Goal: Task Accomplishment & Management: Use online tool/utility

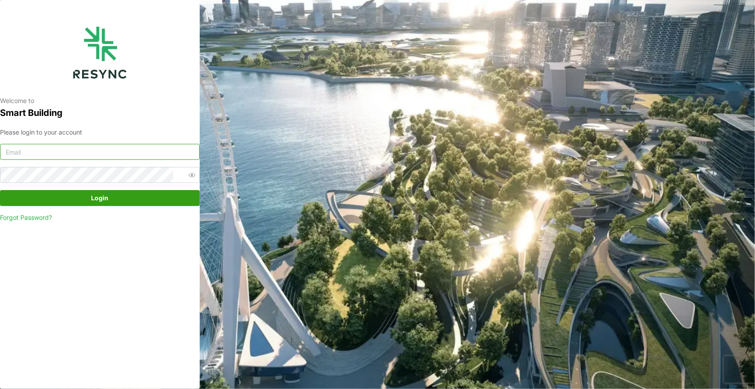
click at [144, 150] on input at bounding box center [100, 152] width 200 height 16
type input "[PERSON_NAME][DOMAIN_NAME][EMAIL_ADDRESS][PERSON_NAME][DOMAIN_NAME]"
click at [189, 174] on icon "button" at bounding box center [192, 174] width 7 height 5
click at [116, 193] on span "Login" at bounding box center [99, 197] width 183 height 15
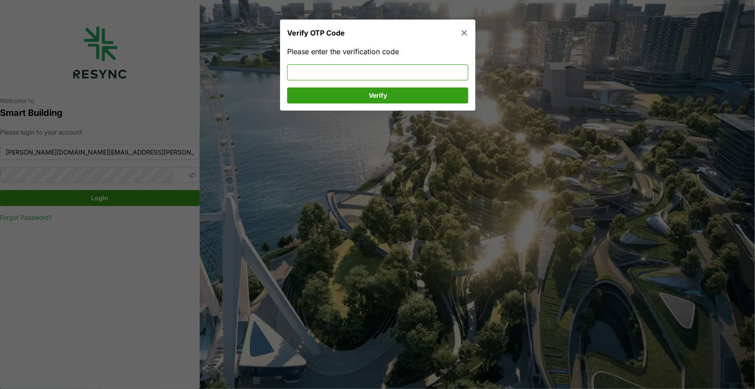
click at [347, 72] on input at bounding box center [377, 72] width 181 height 16
type input "478510"
click at [352, 98] on span "Verify" at bounding box center [378, 95] width 164 height 15
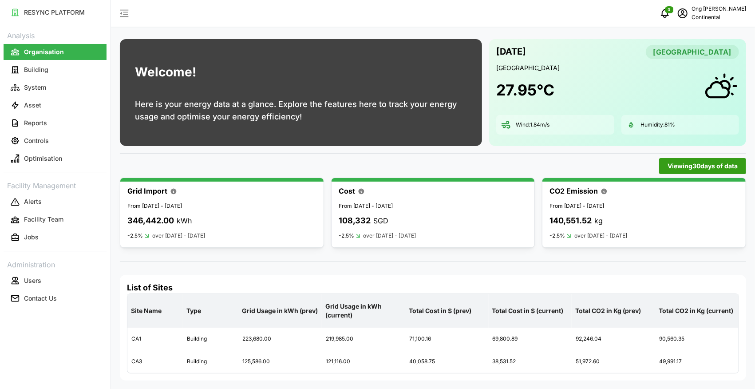
click at [677, 164] on span "Viewing 30 days of data" at bounding box center [703, 165] width 70 height 15
click at [642, 178] on input "30 Days" at bounding box center [602, 182] width 119 height 16
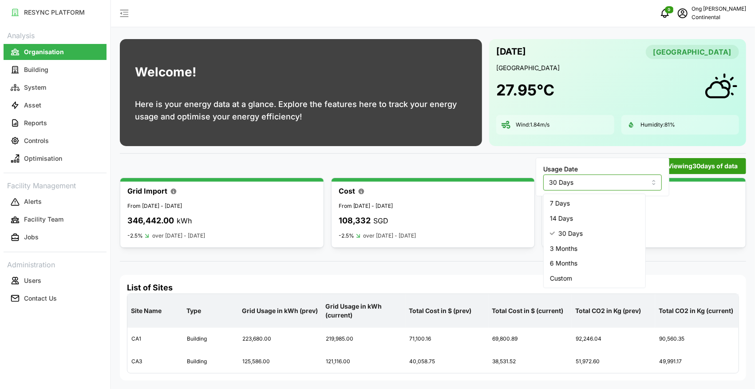
click at [601, 199] on div "7 Days" at bounding box center [594, 203] width 98 height 15
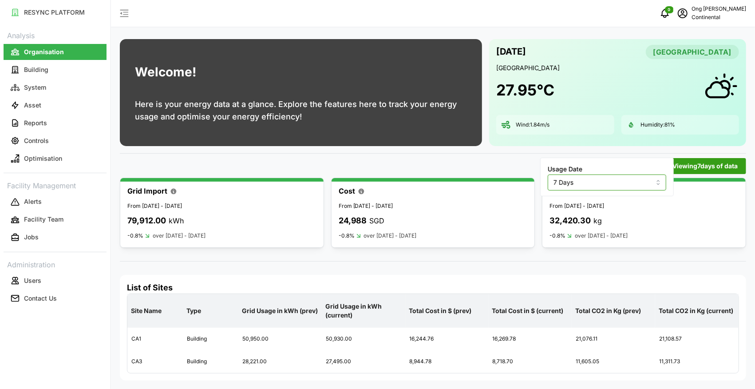
click at [644, 185] on input "7 Days" at bounding box center [607, 182] width 119 height 16
click at [589, 215] on div "14 Days" at bounding box center [599, 218] width 98 height 15
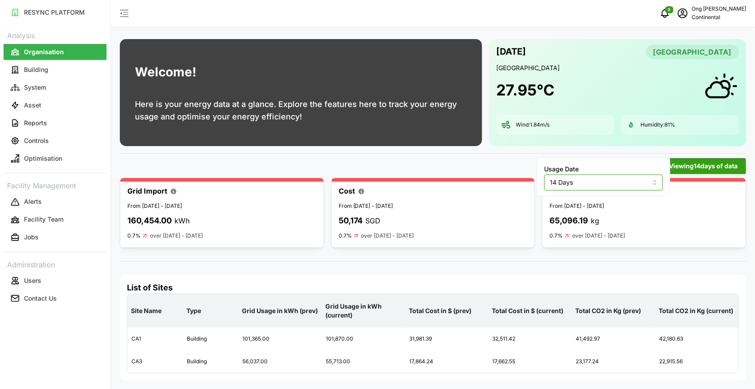
click at [620, 189] on input "14 Days" at bounding box center [603, 182] width 119 height 16
click at [581, 229] on div "30 Days" at bounding box center [595, 233] width 98 height 15
type input "30 Days"
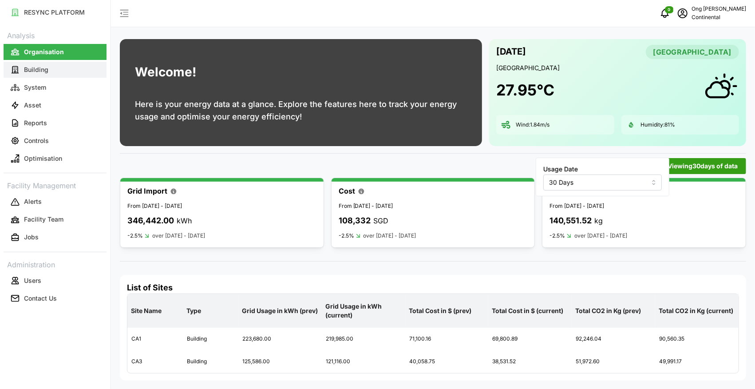
click at [48, 68] on button "Building" at bounding box center [55, 70] width 103 height 16
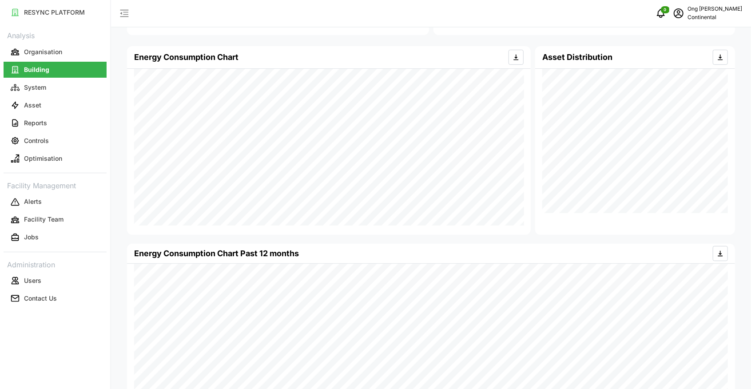
scroll to position [186, 0]
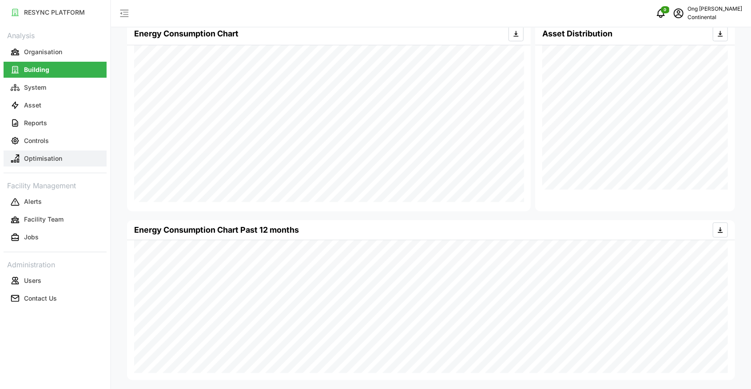
click at [62, 158] on button "Optimisation" at bounding box center [55, 158] width 103 height 16
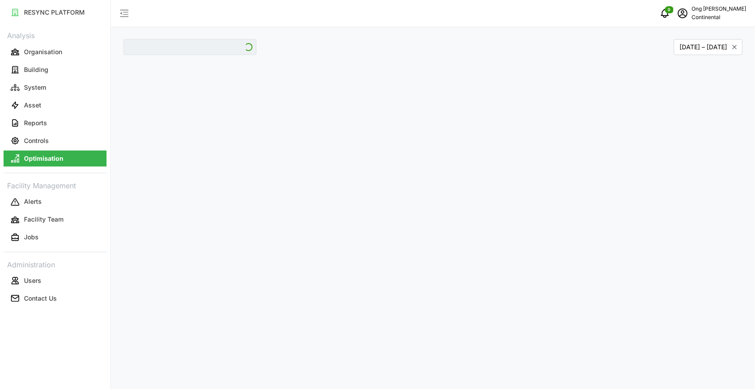
type input "CA1"
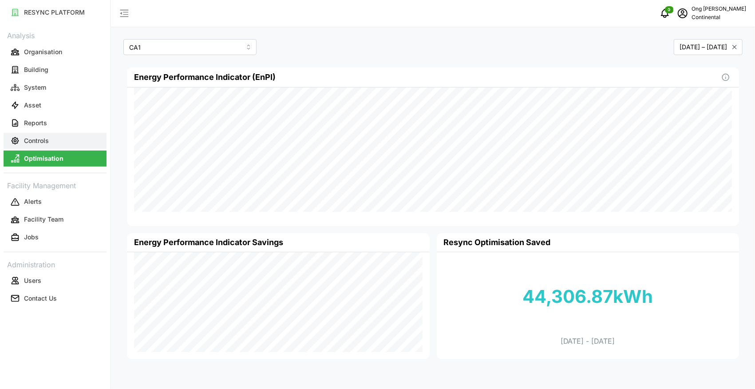
click at [43, 142] on p "Controls" at bounding box center [36, 140] width 25 height 9
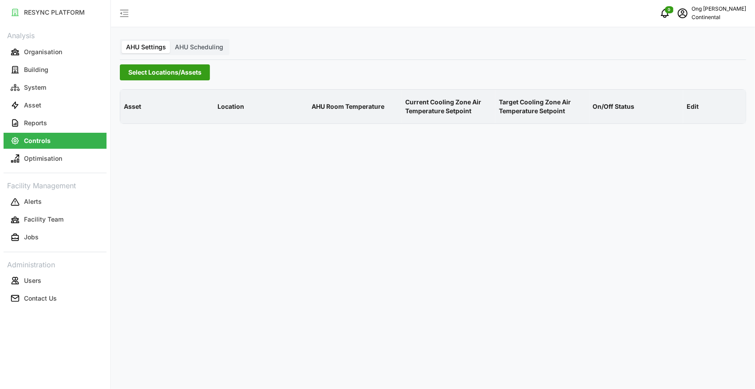
click at [186, 73] on span "Select Locations/Assets" at bounding box center [164, 72] width 73 height 15
click at [131, 113] on polyline at bounding box center [131, 113] width 2 height 4
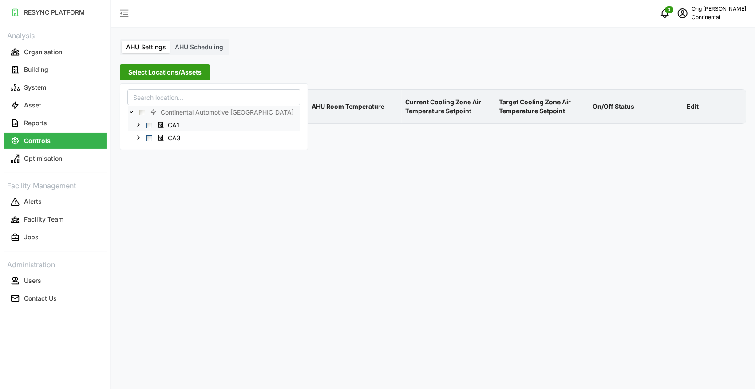
click at [138, 124] on icon at bounding box center [138, 125] width 7 height 7
click at [150, 124] on span "Select CA1" at bounding box center [149, 126] width 6 height 6
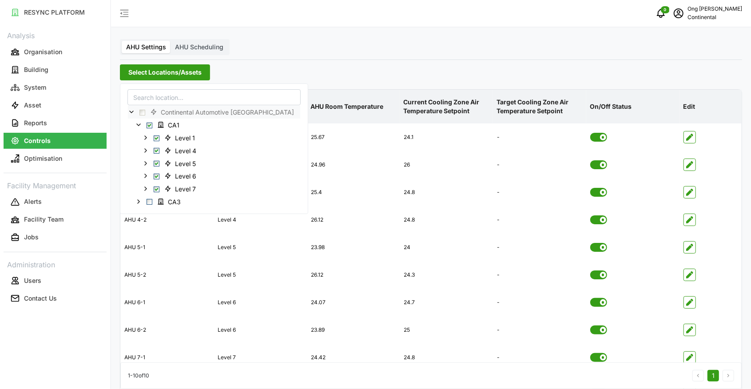
click at [376, 75] on div "Select Locations/Assets" at bounding box center [431, 72] width 622 height 16
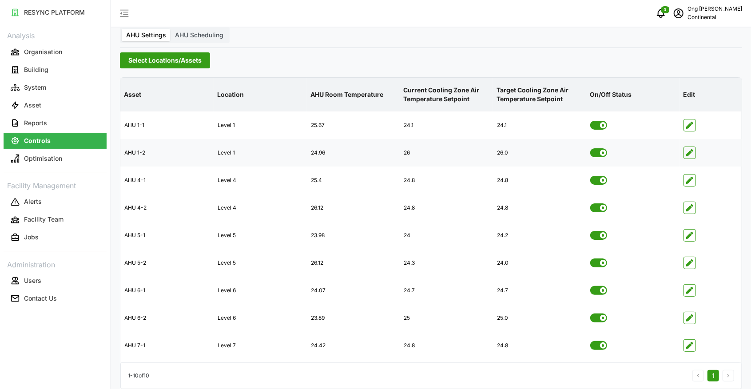
scroll to position [45, 0]
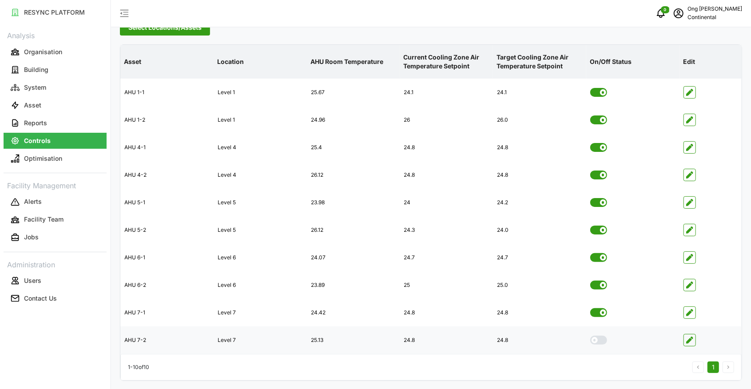
click at [690, 339] on icon "button" at bounding box center [689, 339] width 7 height 7
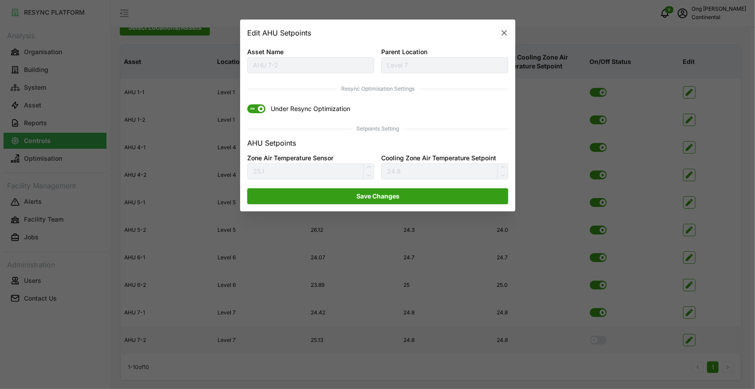
click at [505, 30] on icon "button" at bounding box center [504, 32] width 9 height 9
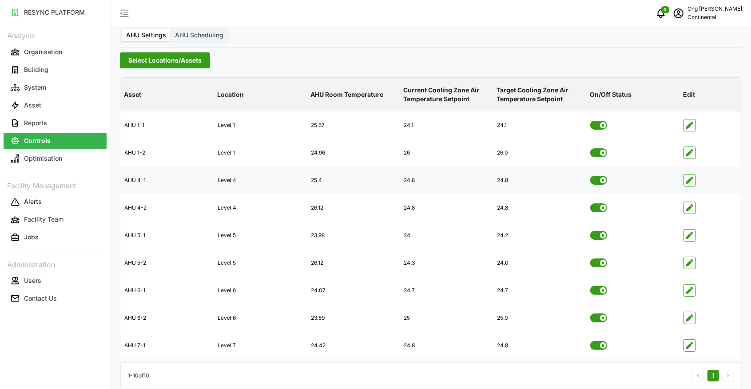
scroll to position [0, 0]
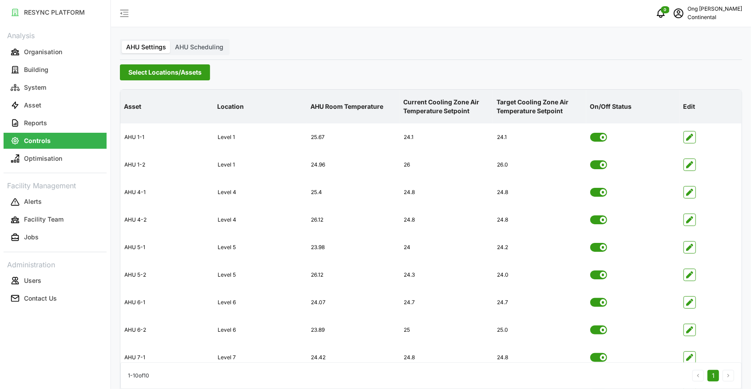
click at [163, 78] on span "Select Locations/Assets" at bounding box center [164, 72] width 73 height 15
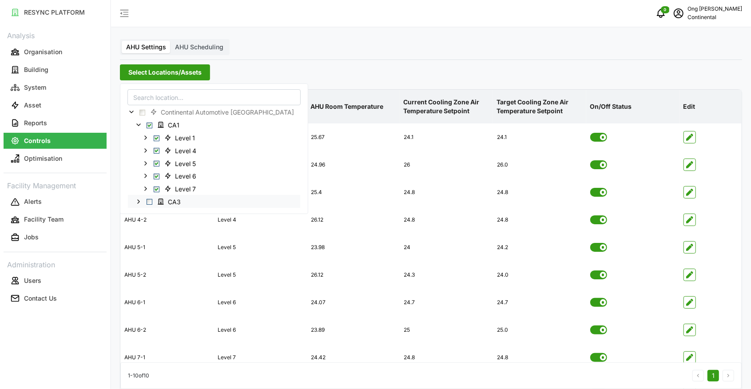
click at [148, 202] on span "Select CA3" at bounding box center [149, 202] width 6 height 6
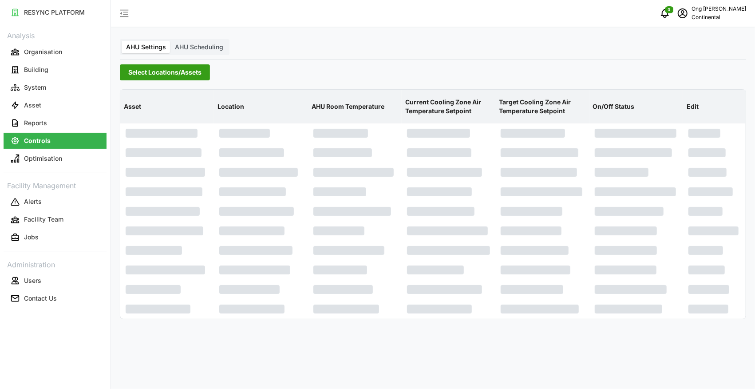
click at [343, 342] on div "AHU Settings AHU Scheduling Select Locations/Assets Asset Location AHU Room Tem…" at bounding box center [433, 194] width 644 height 389
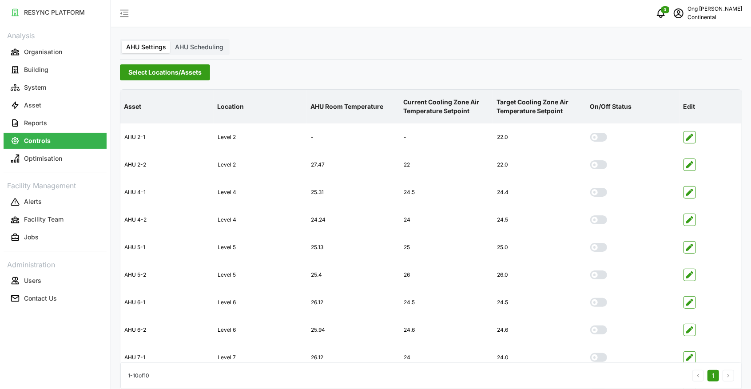
click at [173, 68] on span "Select Locations/Assets" at bounding box center [164, 72] width 73 height 15
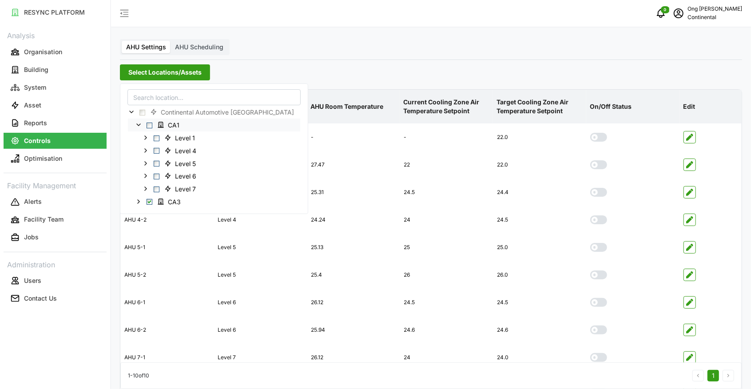
click at [150, 126] on span "Select CA1" at bounding box center [149, 126] width 6 height 6
click at [457, 60] on div "AHU Settings AHU Scheduling Select Locations/Assets Asset Location AHU Room Tem…" at bounding box center [431, 217] width 640 height 435
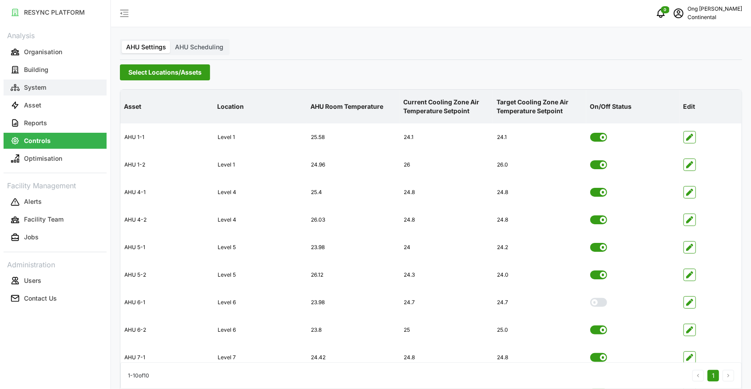
click at [47, 91] on button "System" at bounding box center [55, 87] width 103 height 16
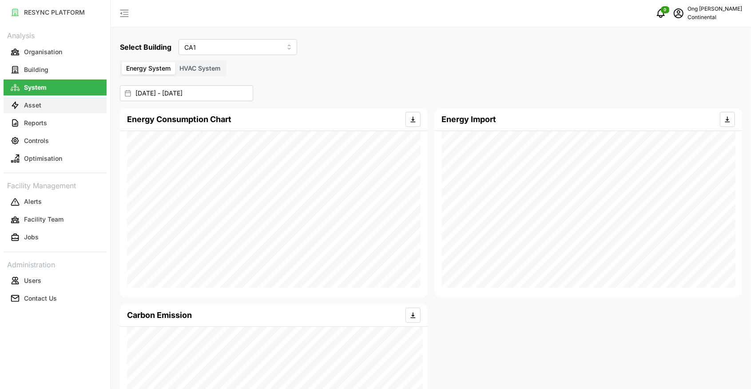
click at [47, 100] on button "Asset" at bounding box center [55, 105] width 103 height 16
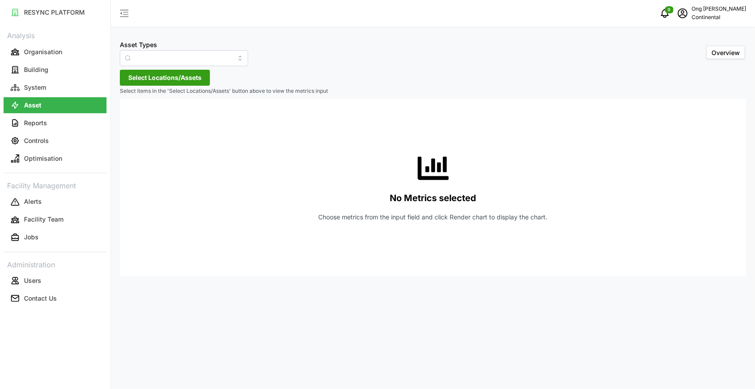
type input "Air Handling Unit"
click at [37, 121] on p "Reports" at bounding box center [35, 123] width 23 height 9
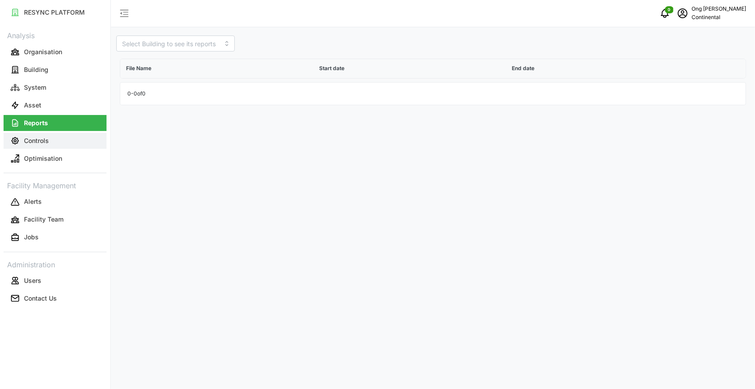
click at [37, 136] on p "Controls" at bounding box center [36, 140] width 25 height 9
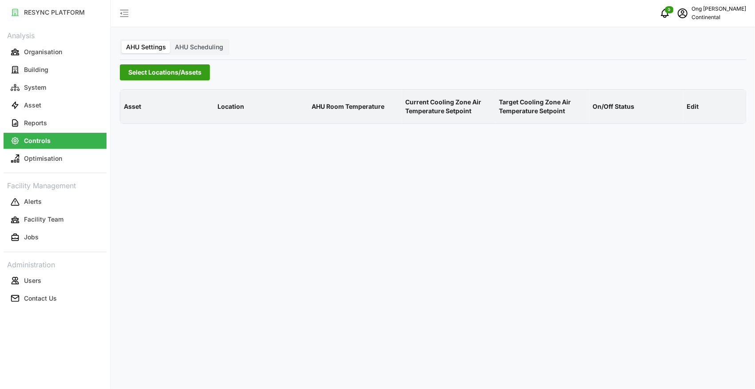
click at [214, 40] on div "AHU Settings AHU Scheduling" at bounding box center [175, 47] width 110 height 16
click at [202, 45] on span "AHU Scheduling" at bounding box center [199, 47] width 48 height 8
click at [170, 41] on input "AHU Scheduling" at bounding box center [170, 41] width 0 height 0
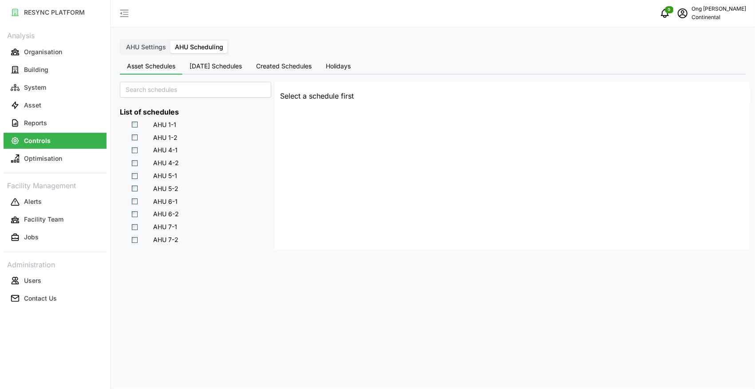
click at [212, 66] on span "Today's Schedules" at bounding box center [216, 66] width 52 height 6
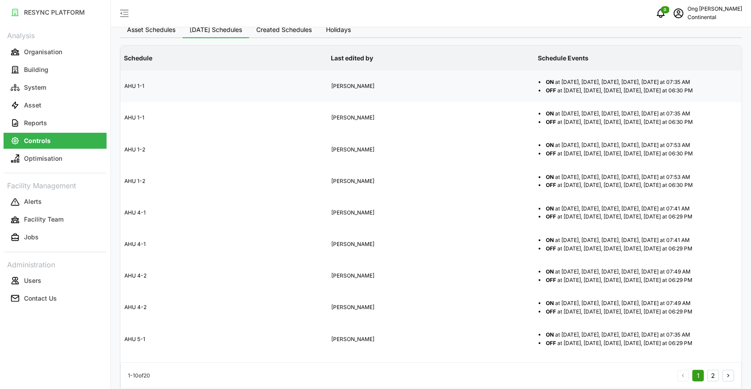
scroll to position [69, 0]
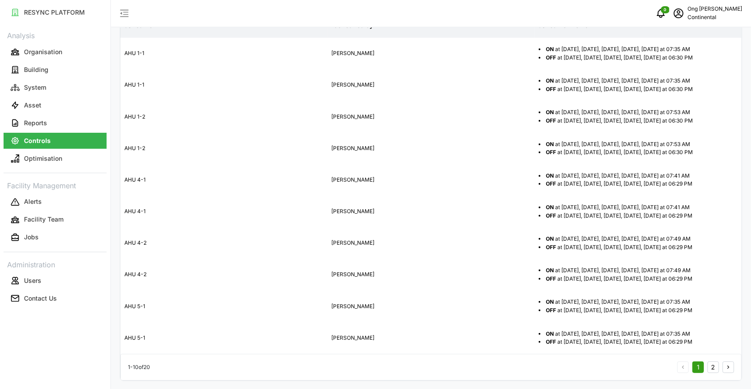
click at [710, 367] on button "2" at bounding box center [713, 367] width 12 height 12
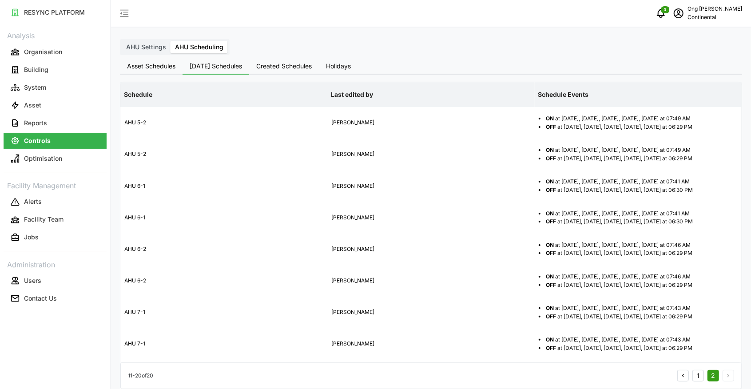
click at [296, 65] on span "Created Schedules" at bounding box center [283, 66] width 55 height 6
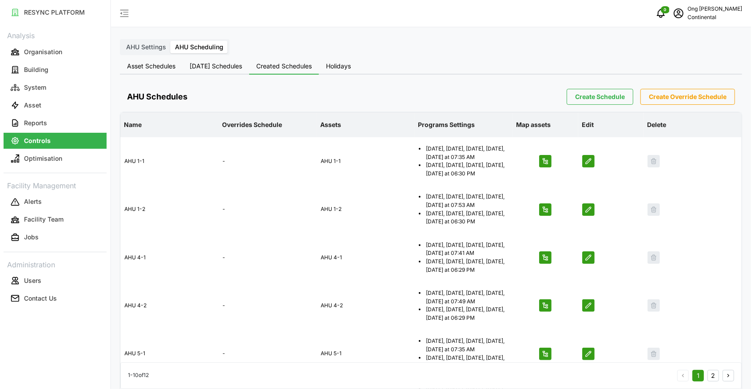
scroll to position [265, 0]
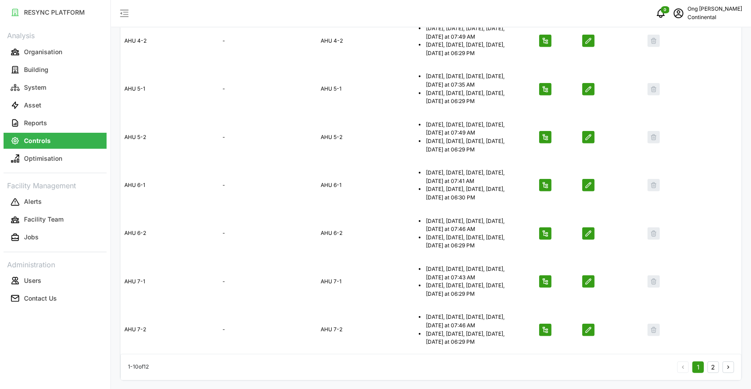
click at [712, 365] on button "2" at bounding box center [713, 367] width 12 height 12
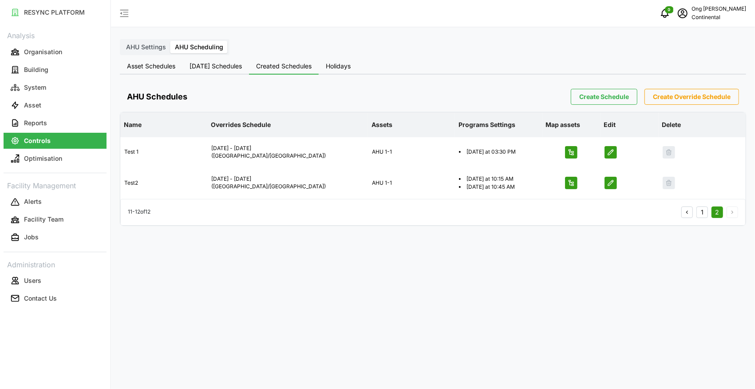
click at [351, 67] on span "Holidays" at bounding box center [338, 66] width 25 height 6
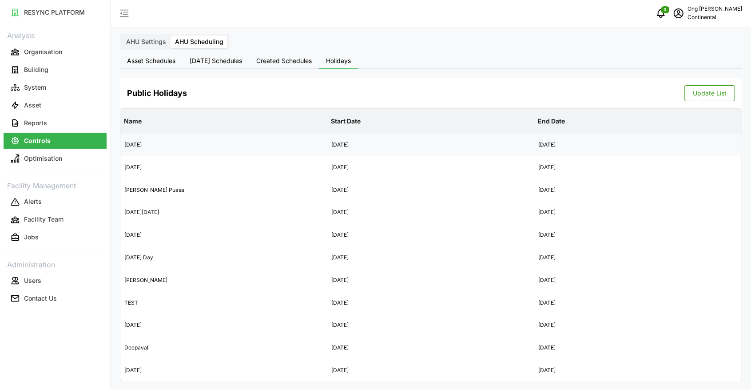
scroll to position [7, 0]
